Goal: Navigation & Orientation: Find specific page/section

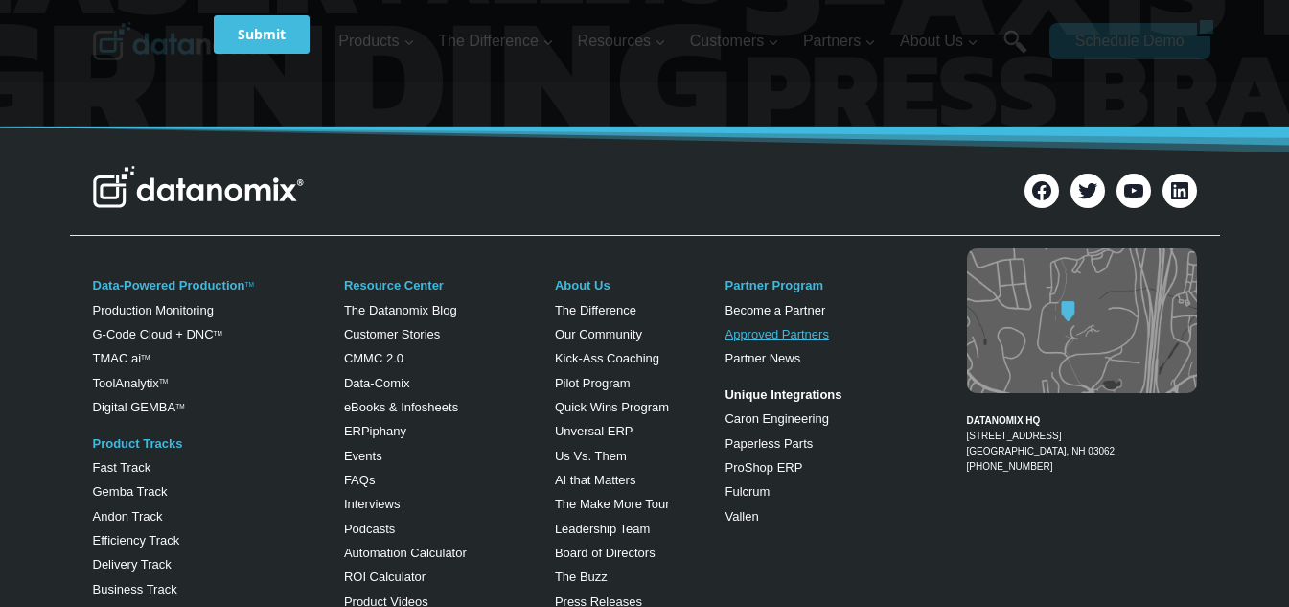
click at [764, 337] on link "Approved Partners" at bounding box center [777, 334] width 104 height 14
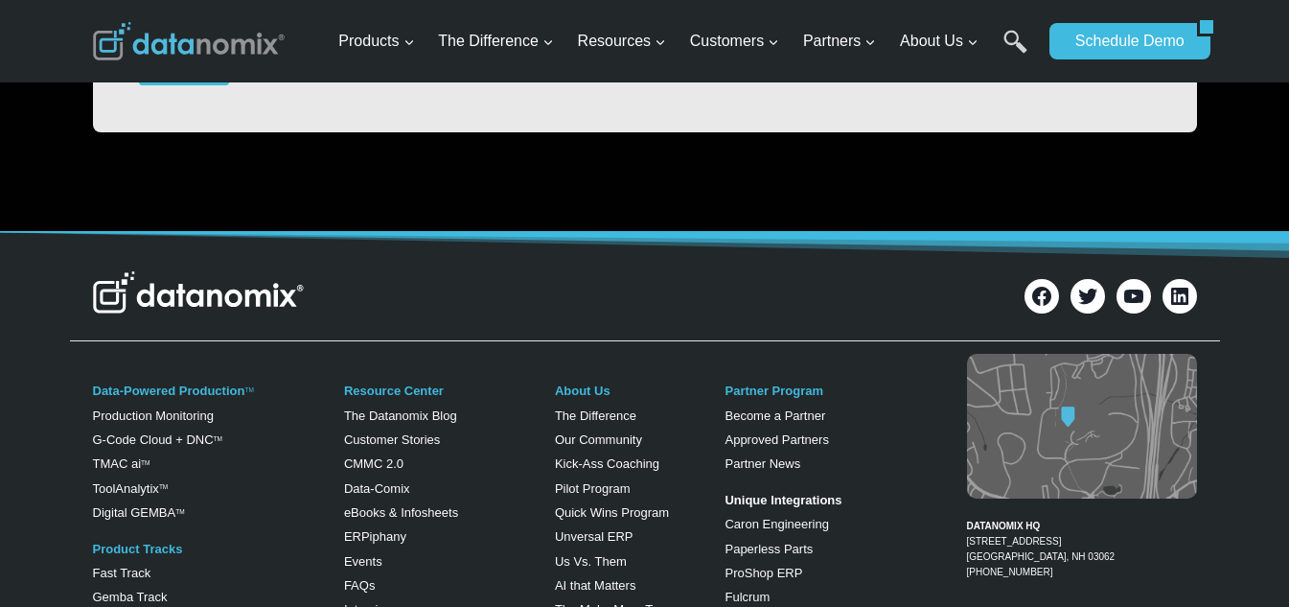
scroll to position [2237, 0]
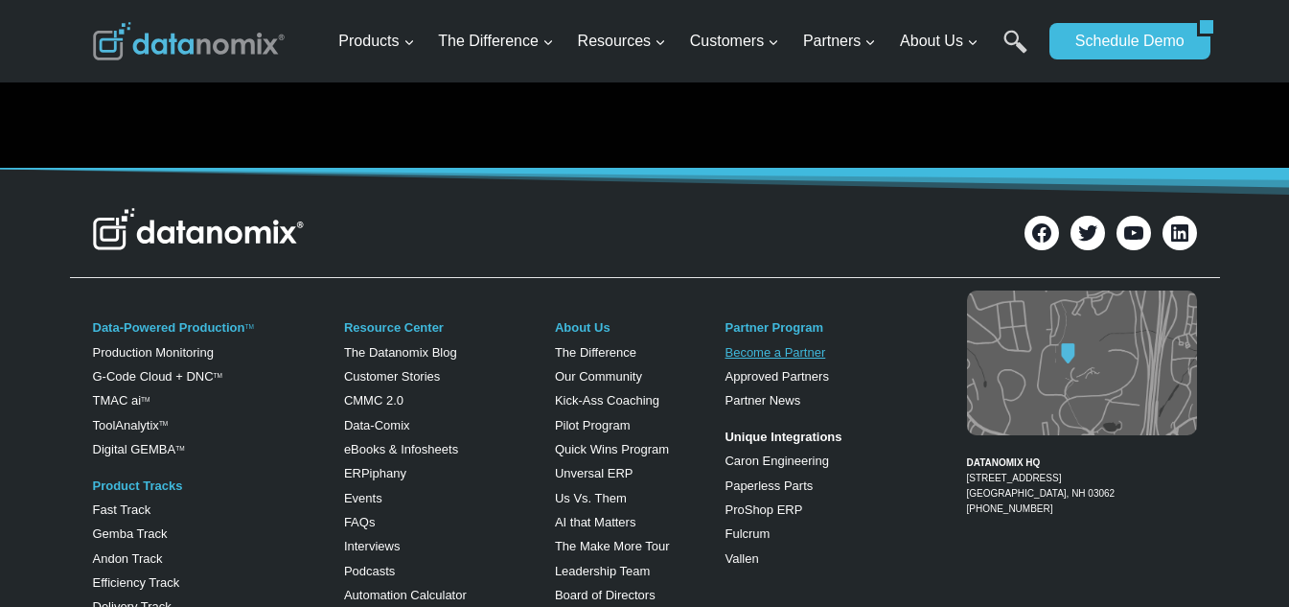
click at [771, 356] on link "Become a Partner" at bounding box center [775, 352] width 101 height 14
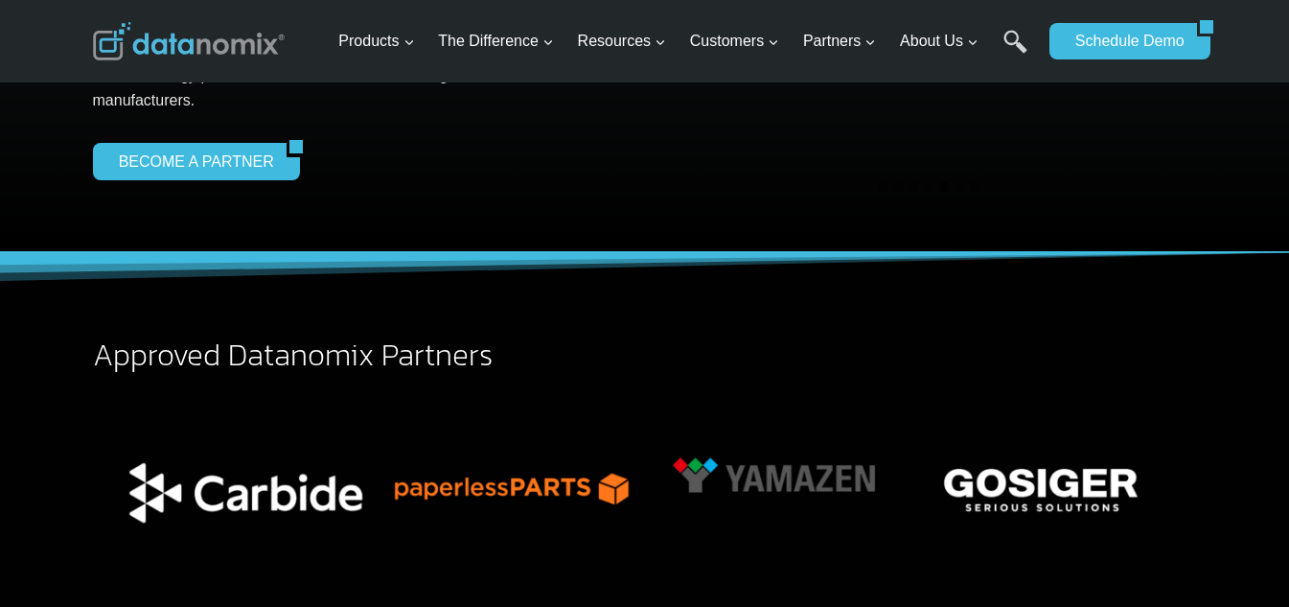
scroll to position [113, 0]
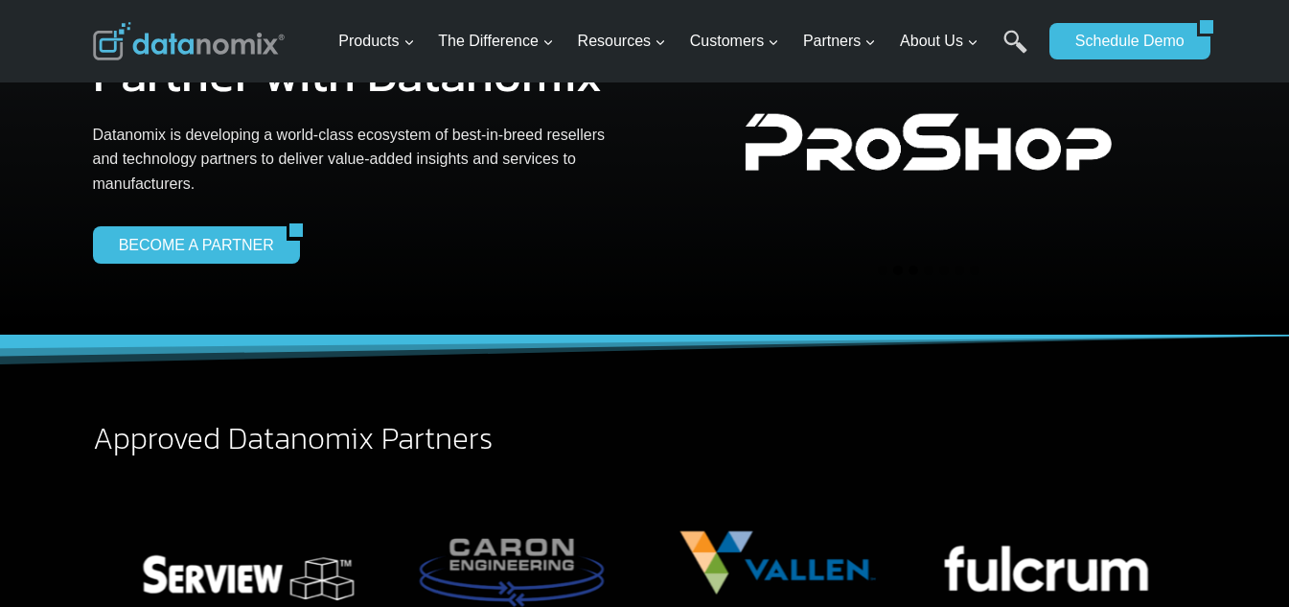
click at [898, 269] on button "Go to slide 2" at bounding box center [898, 271] width 10 height 10
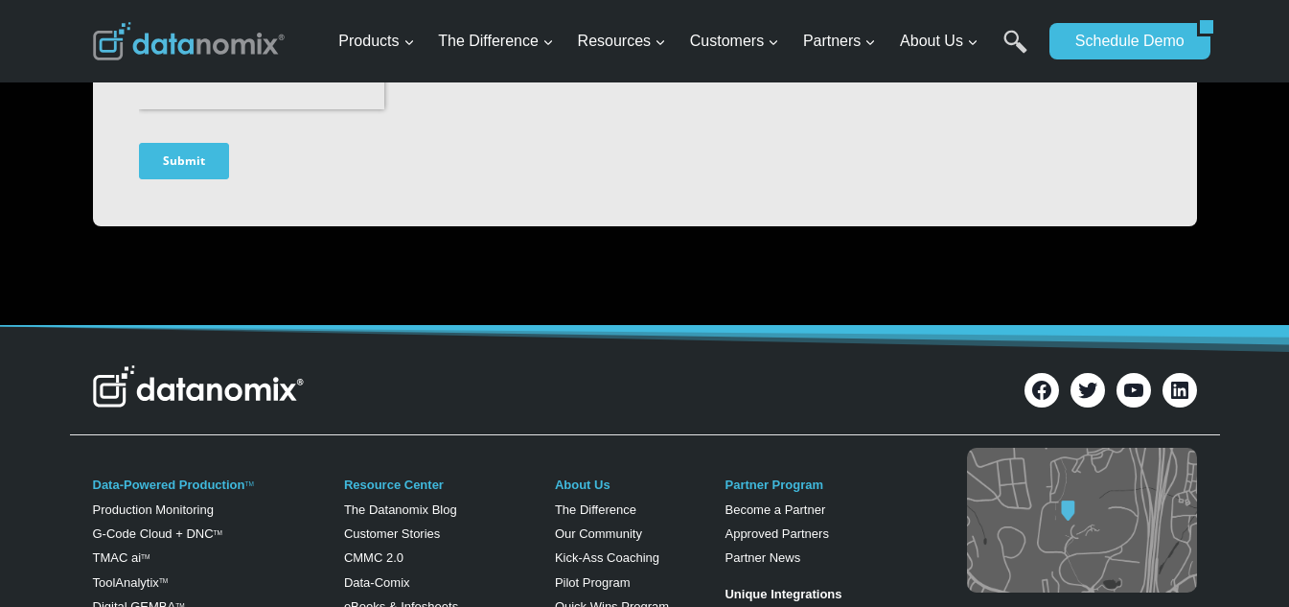
scroll to position [2237, 0]
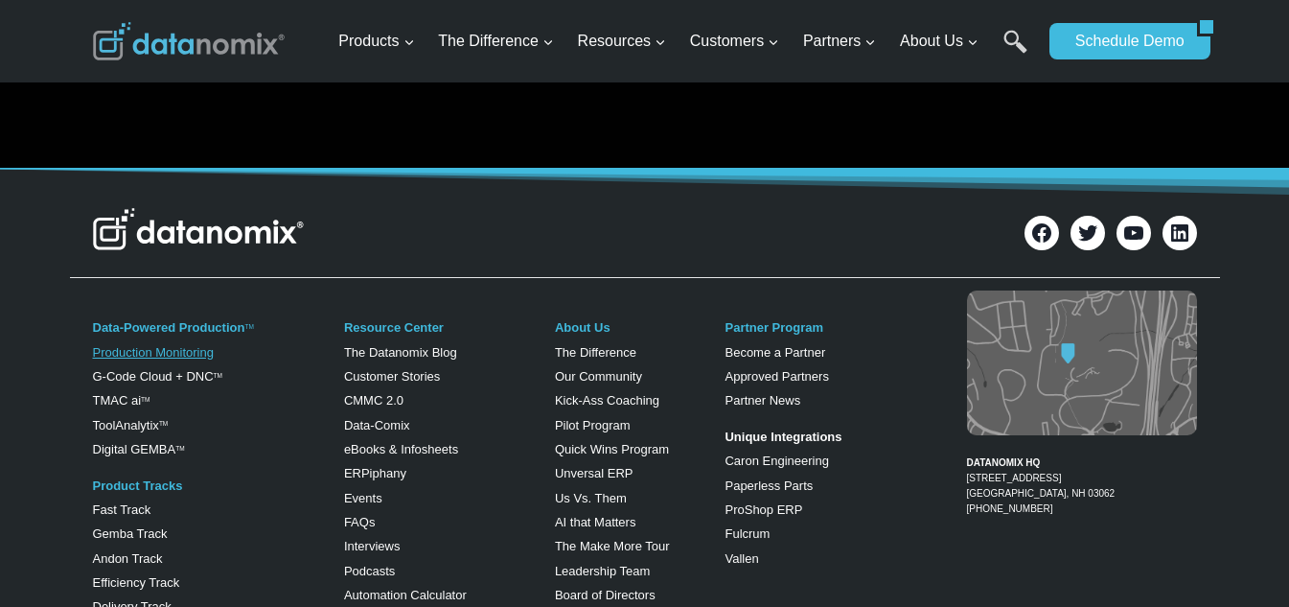
click at [162, 354] on link "Production Monitoring" at bounding box center [153, 352] width 121 height 14
